Goal: Transaction & Acquisition: Purchase product/service

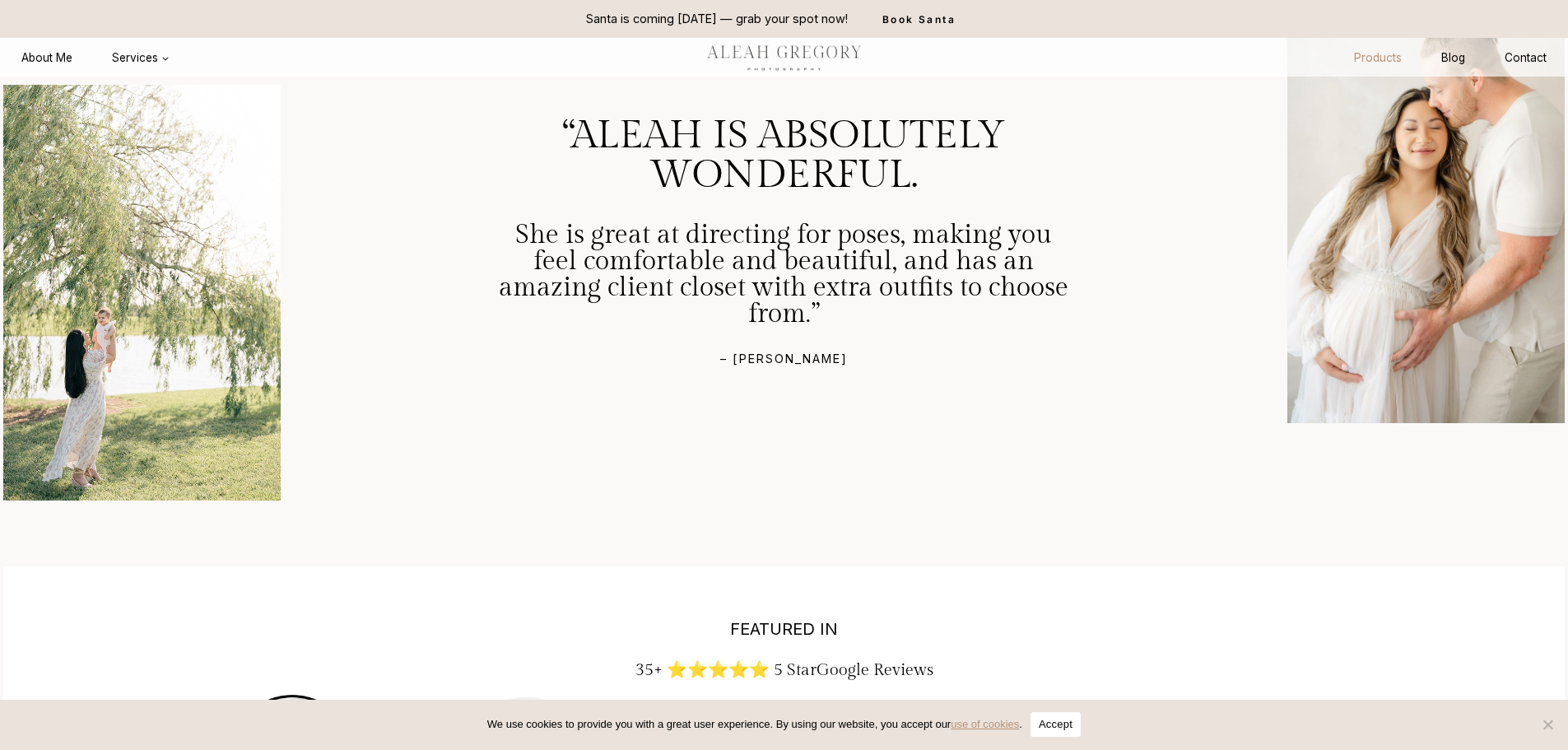
scroll to position [2097, 0]
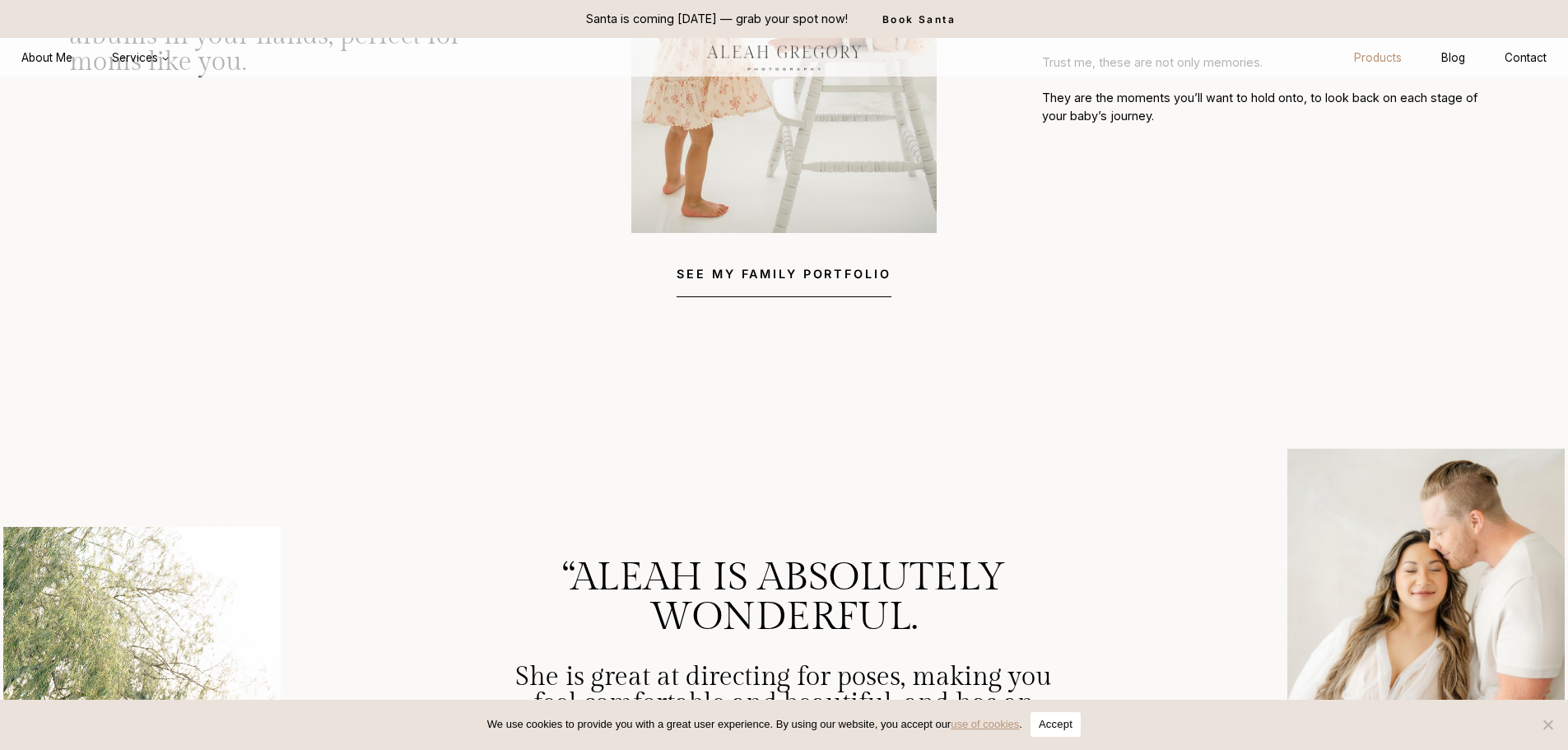
click at [1377, 53] on link "Products" at bounding box center [1378, 58] width 88 height 30
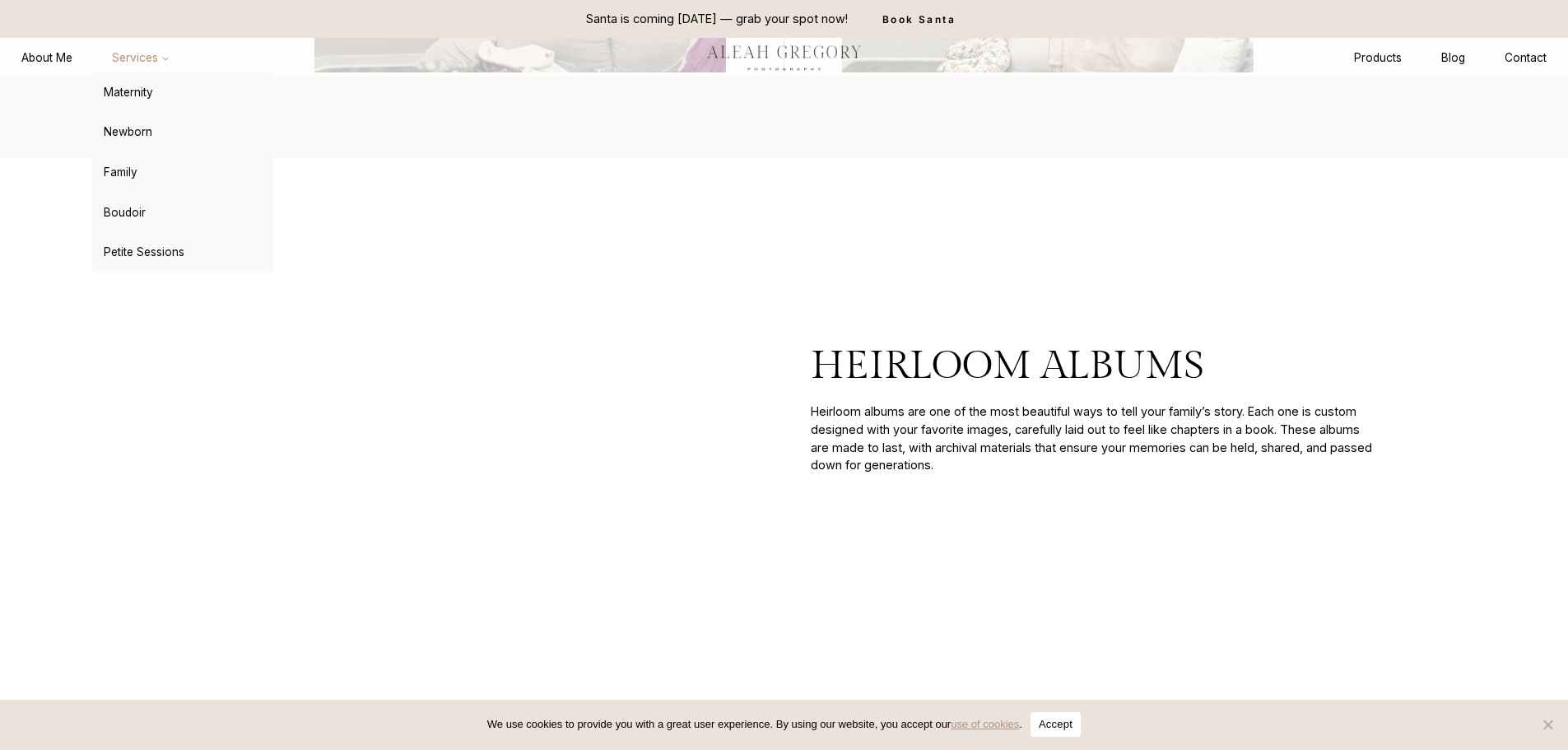
scroll to position [2469, 0]
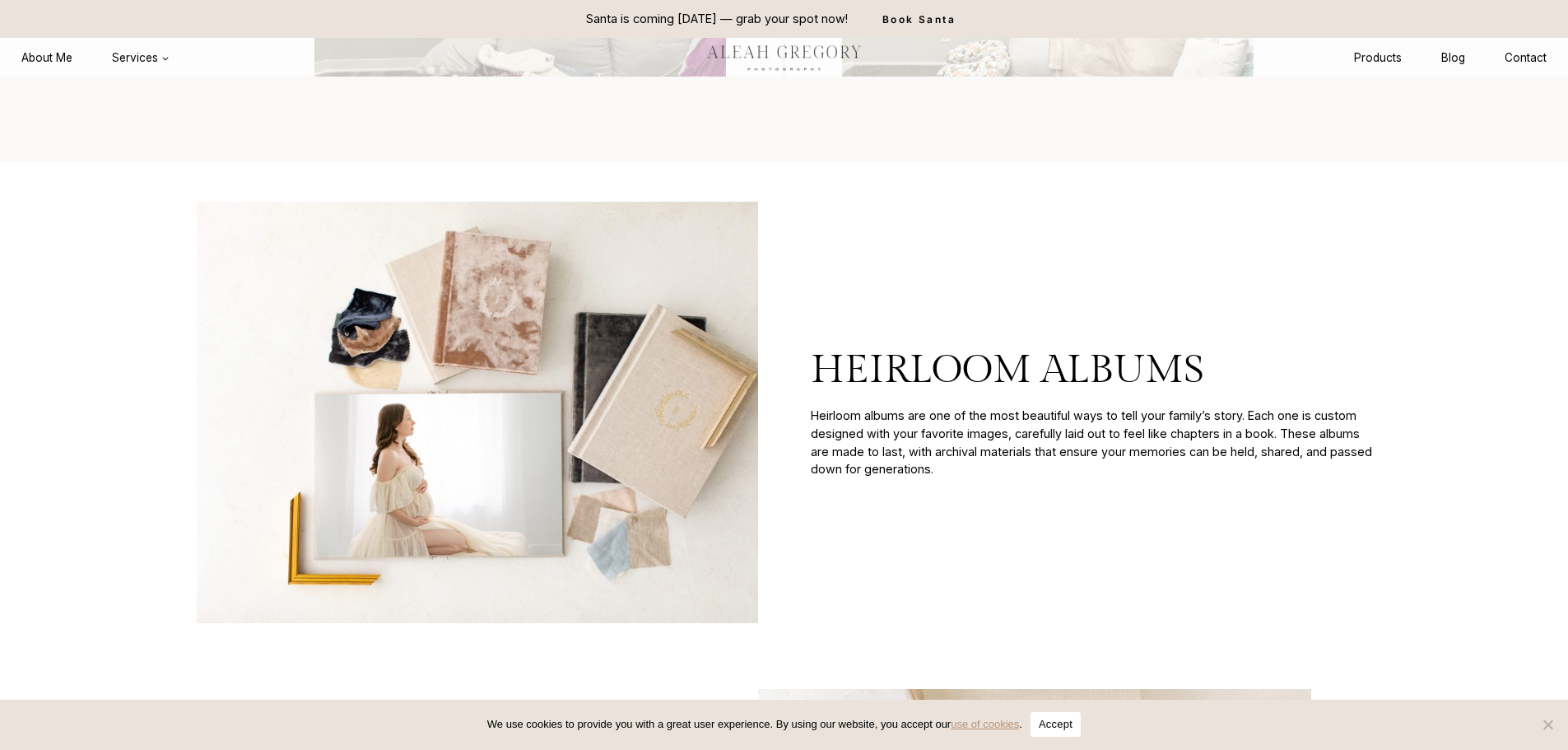
click at [134, 68] on link "Services Expand" at bounding box center [141, 58] width 97 height 30
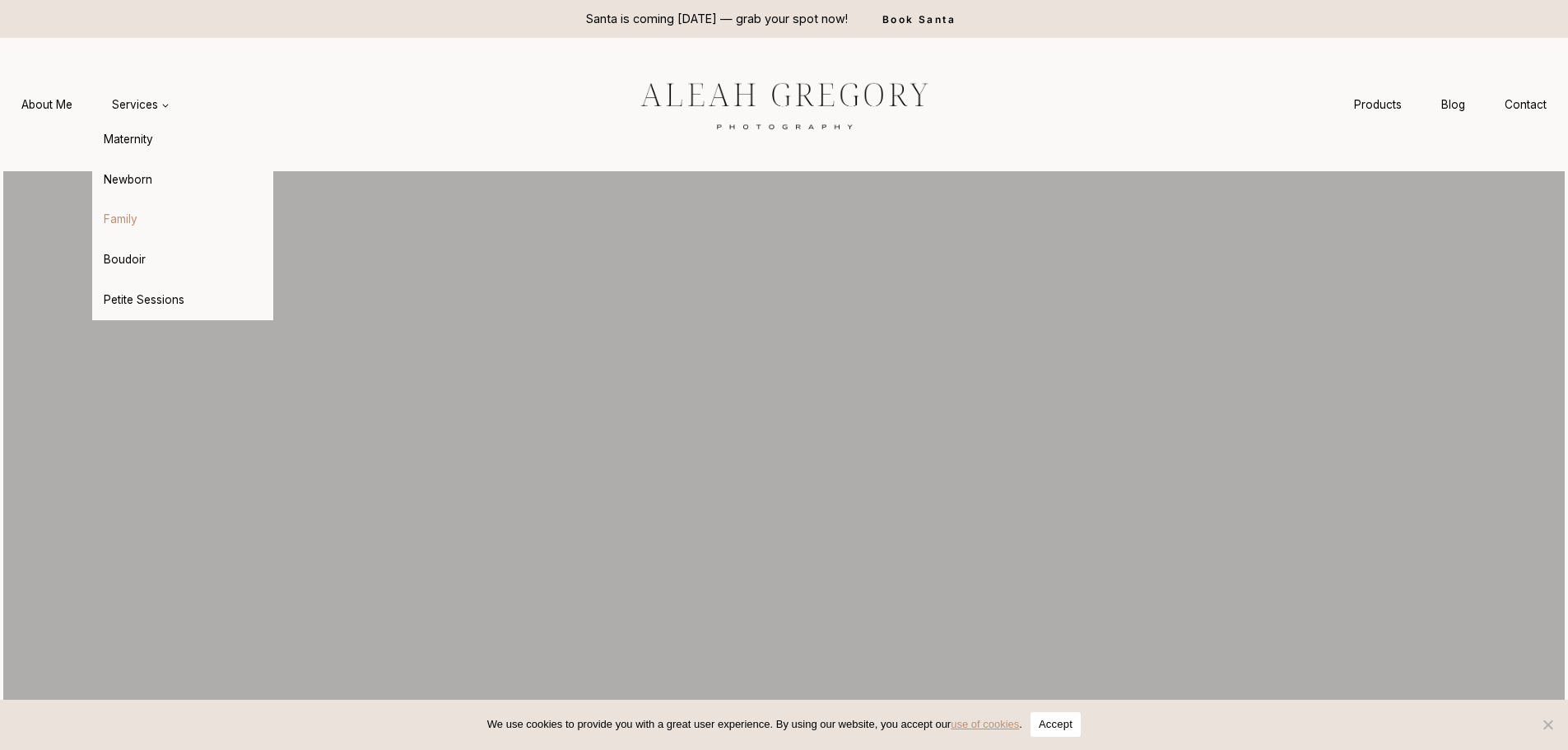
click at [135, 221] on link "Family" at bounding box center [183, 220] width 181 height 40
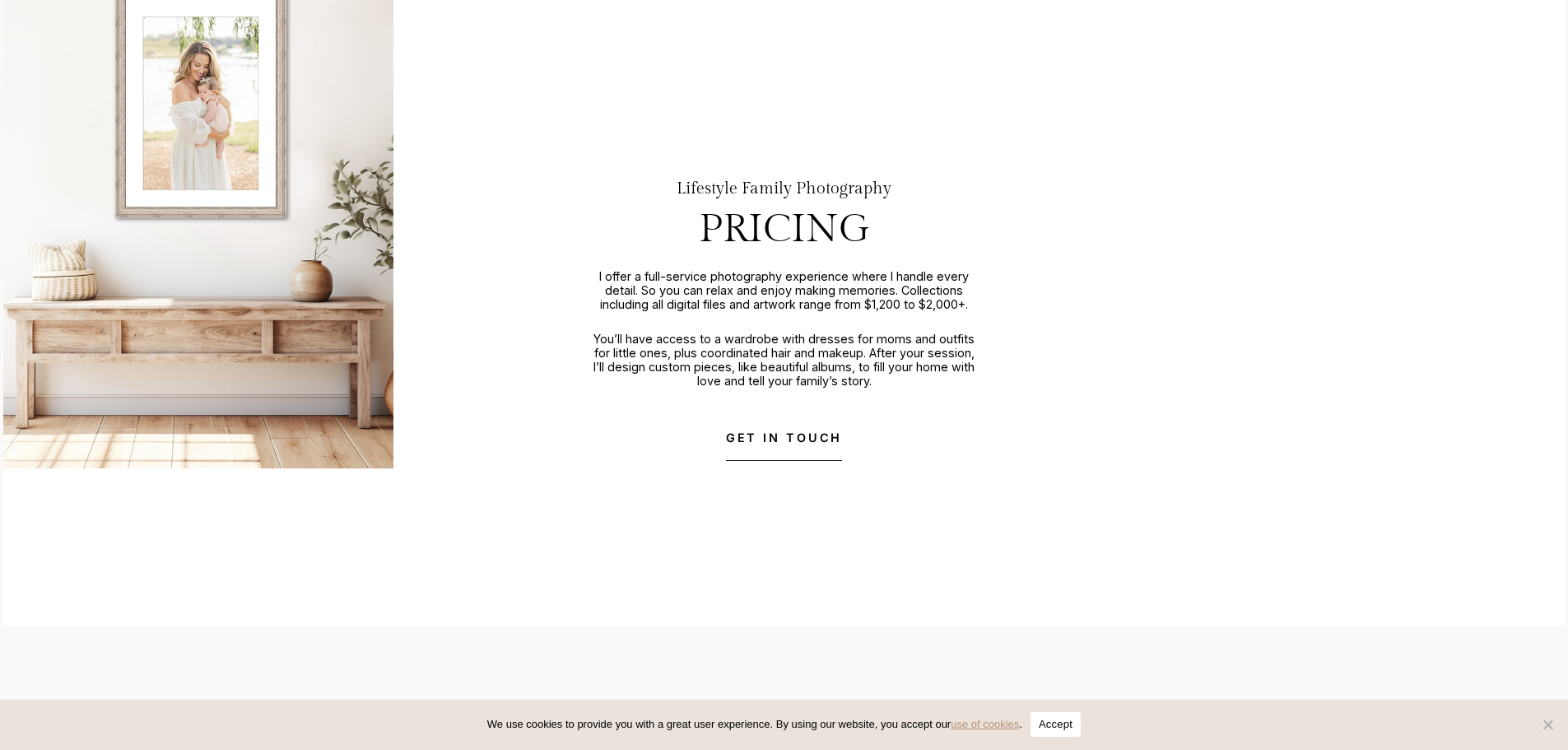
scroll to position [4609, 0]
